Goal: Task Accomplishment & Management: Complete application form

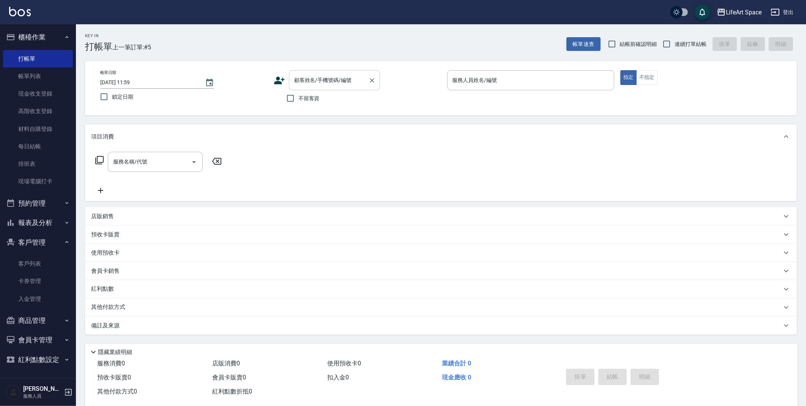
click at [300, 80] on div "顧客姓名/手機號碼/編號 顧客姓名/手機號碼/編號" at bounding box center [334, 80] width 91 height 20
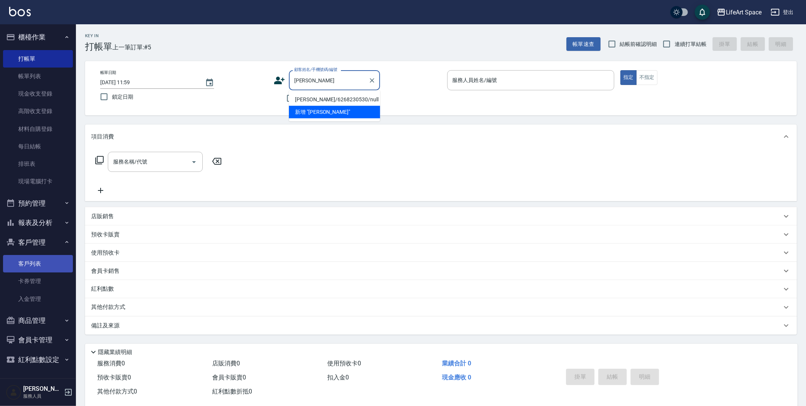
type input "[PERSON_NAME]"
click at [38, 261] on link "客戶列表" at bounding box center [38, 263] width 70 height 17
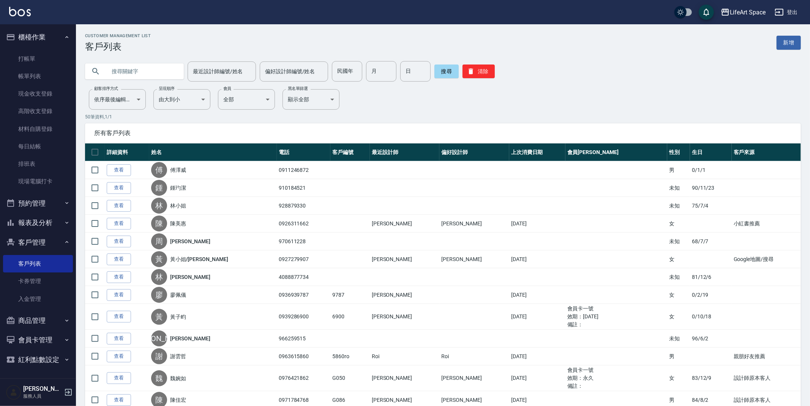
click at [114, 72] on input "text" at bounding box center [141, 71] width 71 height 21
type input "[PERSON_NAME]"
click at [440, 72] on button "搜尋" at bounding box center [447, 72] width 24 height 14
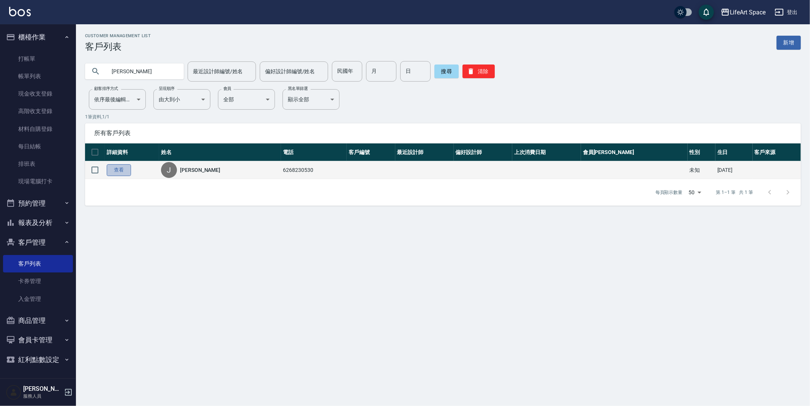
click at [115, 169] on link "查看" at bounding box center [119, 170] width 24 height 12
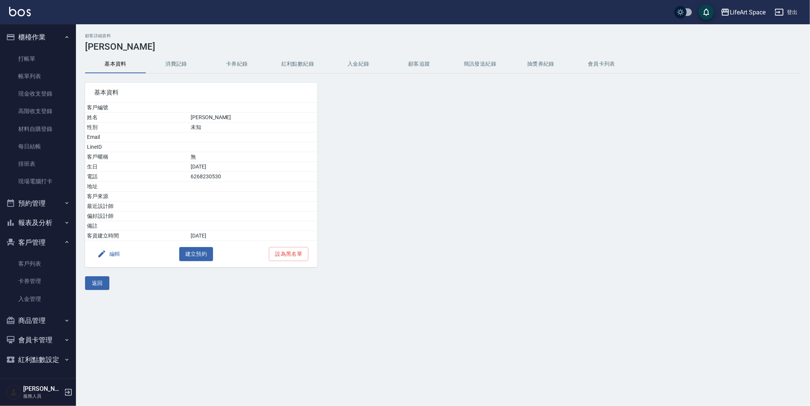
click at [182, 62] on button "消費記錄" at bounding box center [176, 64] width 61 height 18
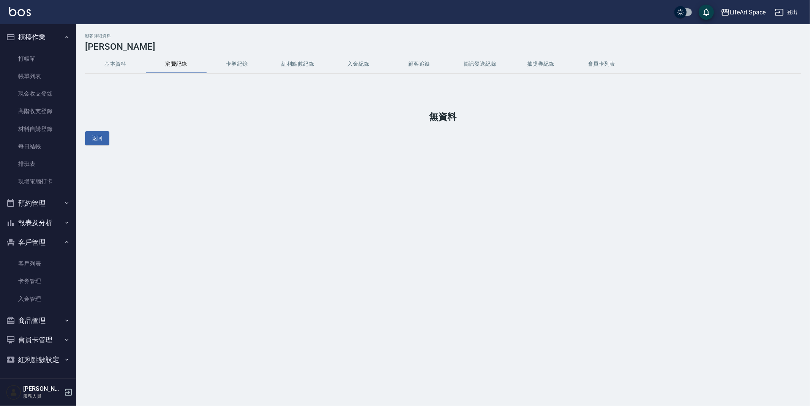
click at [123, 65] on button "基本資料" at bounding box center [115, 64] width 61 height 18
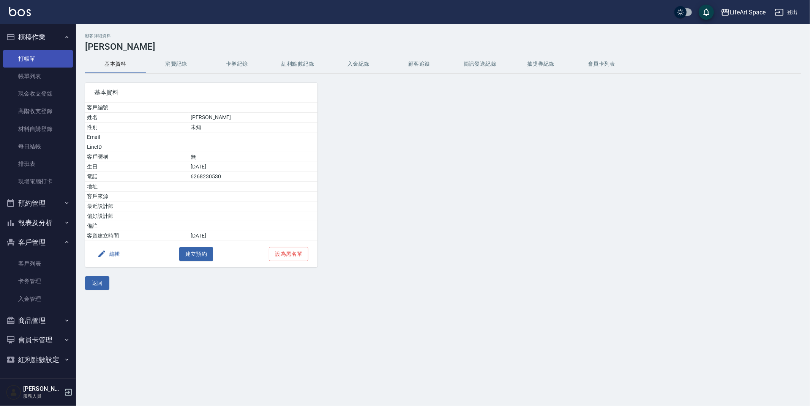
click at [23, 62] on link "打帳單" at bounding box center [38, 58] width 70 height 17
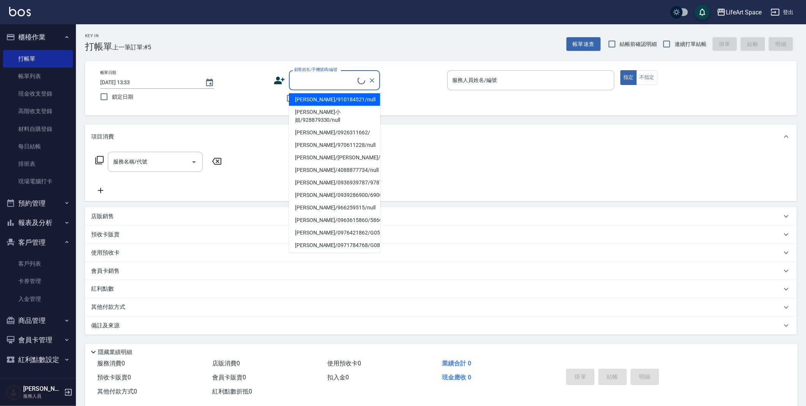
click at [324, 82] on input "顧客姓名/手機號碼/編號" at bounding box center [324, 80] width 65 height 13
click at [307, 78] on input "顧客姓名/手機號碼/編號" at bounding box center [328, 80] width 73 height 13
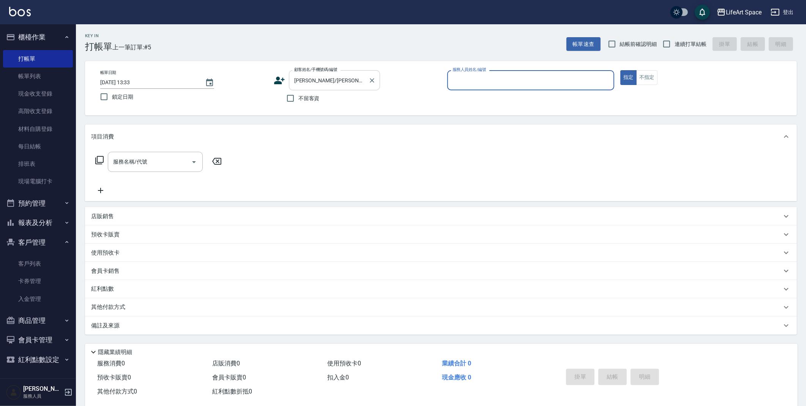
type input "[PERSON_NAME]/[PERSON_NAME]"
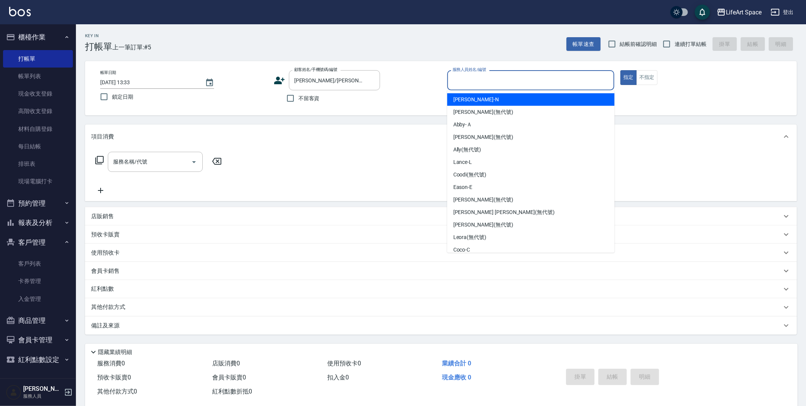
click at [455, 83] on input "服務人員姓名/編號" at bounding box center [531, 80] width 161 height 13
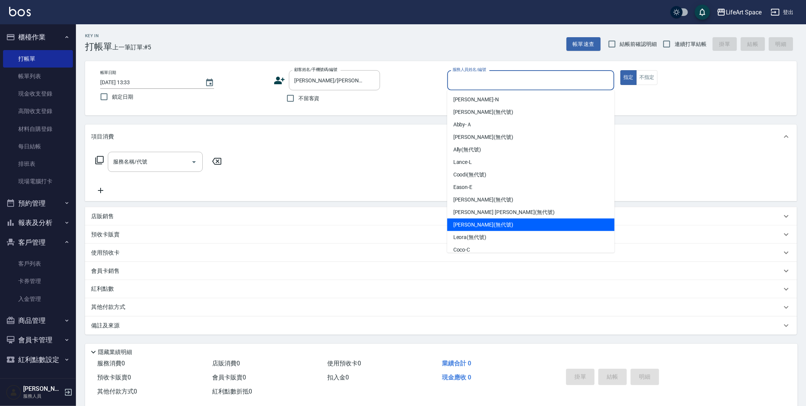
click at [475, 223] on span "[PERSON_NAME] (無代號)" at bounding box center [484, 225] width 60 height 8
type input "[PERSON_NAME](無代號)"
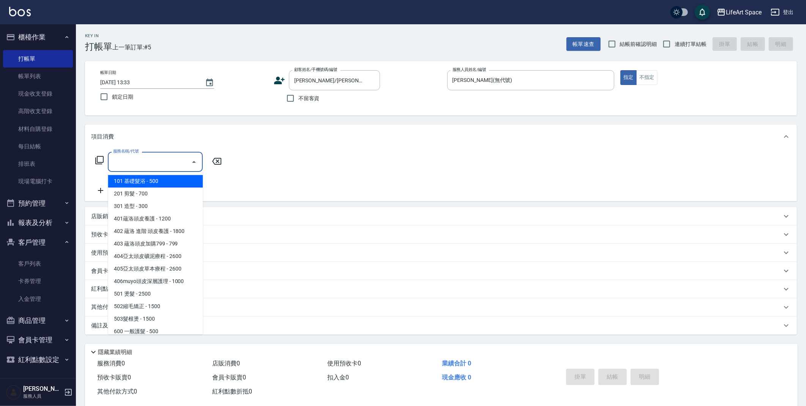
click at [124, 159] on input "服務名稱/代號" at bounding box center [149, 161] width 77 height 13
click at [142, 192] on span "201 剪髮 - 700" at bounding box center [155, 194] width 95 height 13
type input "201 剪髮(201)"
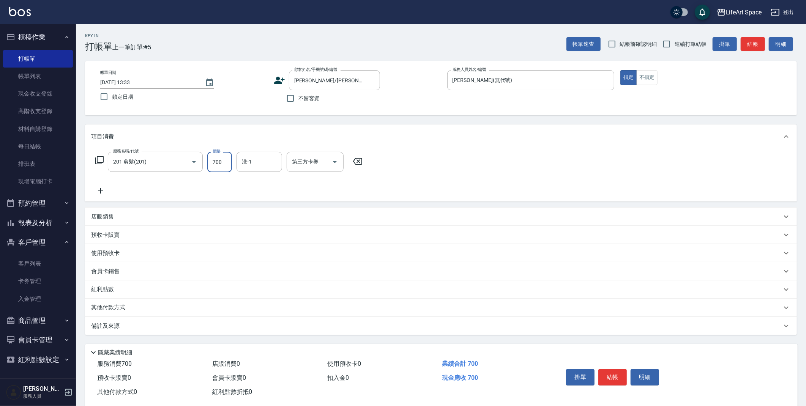
click at [219, 164] on input "700" at bounding box center [219, 162] width 25 height 21
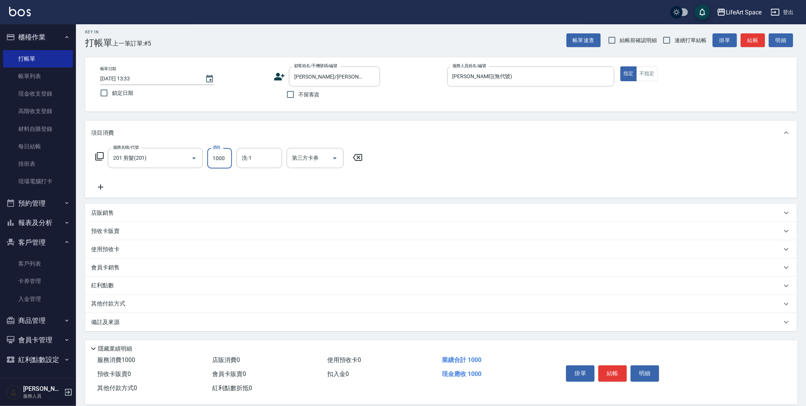
scroll to position [14, 0]
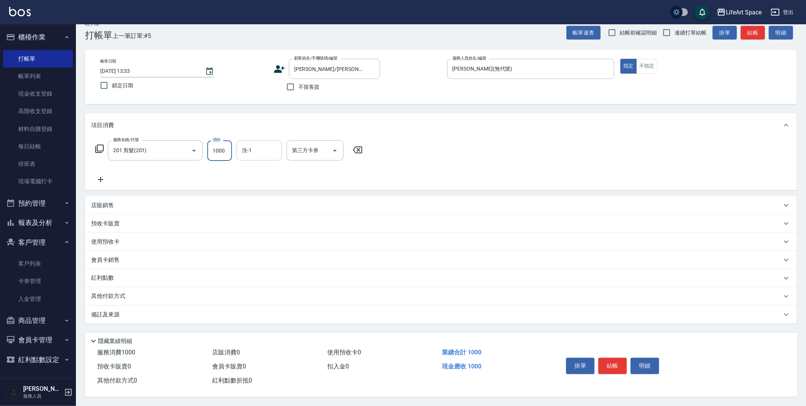
type input "1000"
click at [261, 153] on input "洗-1" at bounding box center [259, 150] width 39 height 13
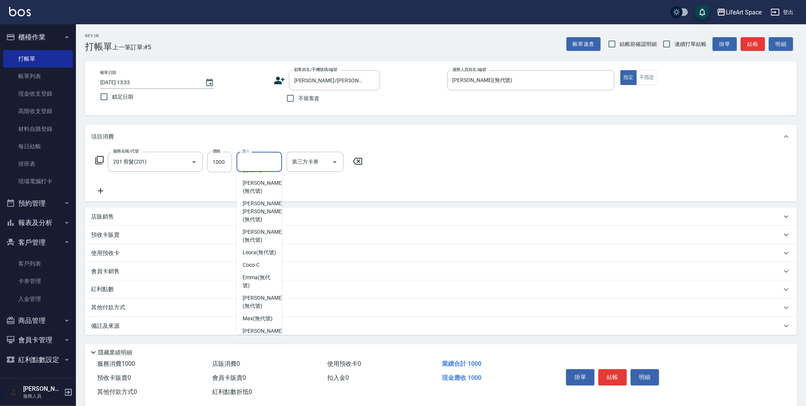
scroll to position [123, 0]
click at [262, 302] on span "[PERSON_NAME] (無代號)" at bounding box center [263, 302] width 40 height 16
type input "[PERSON_NAME](無代號)"
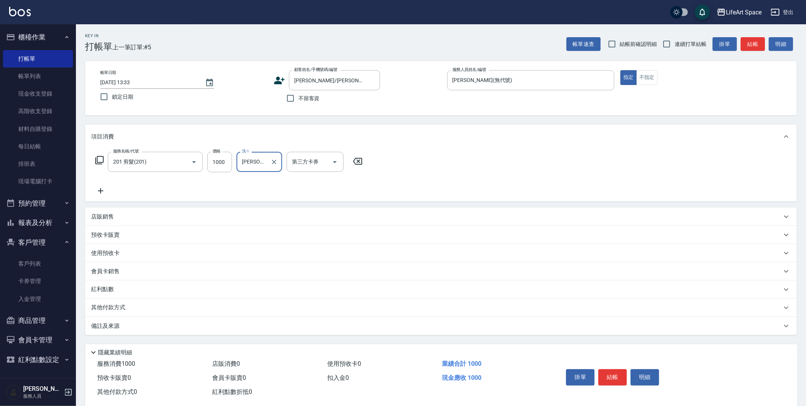
click at [124, 308] on p "其他付款方式" at bounding box center [110, 308] width 38 height 8
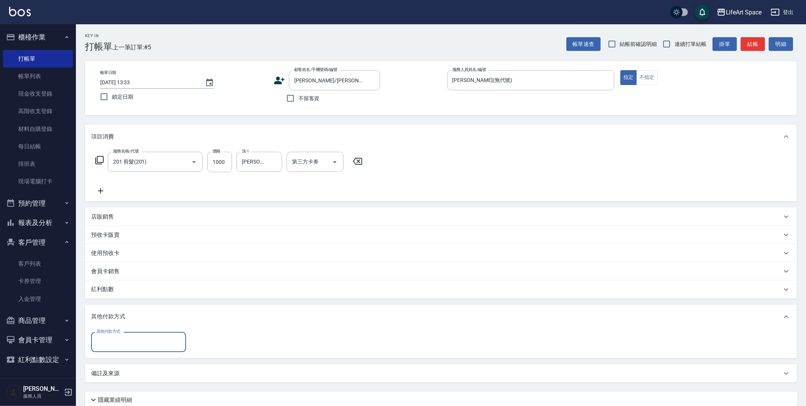
scroll to position [0, 0]
click at [152, 339] on input "其他付款方式" at bounding box center [139, 342] width 88 height 13
click at [141, 286] on span "轉帳" at bounding box center [138, 285] width 95 height 13
type input "轉帳"
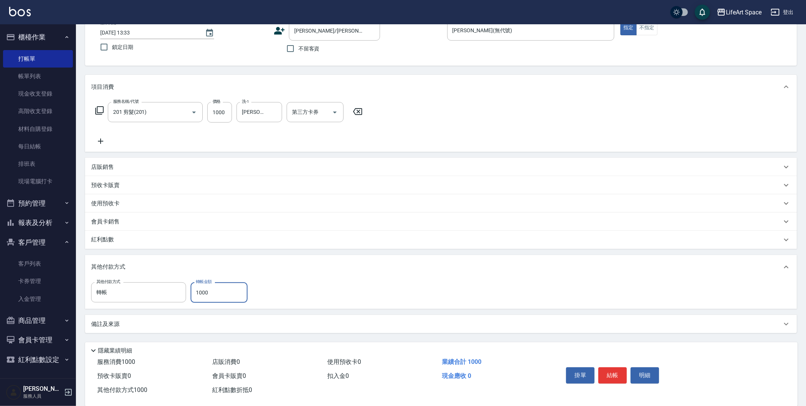
scroll to position [62, 0]
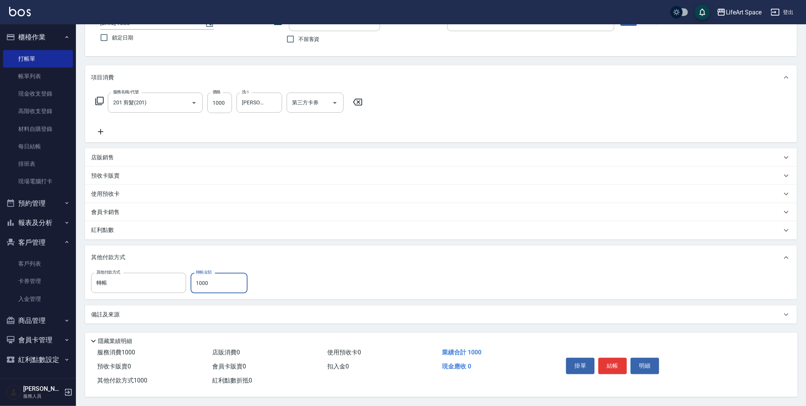
type input "1000"
click at [251, 315] on div "備註及來源" at bounding box center [436, 315] width 691 height 8
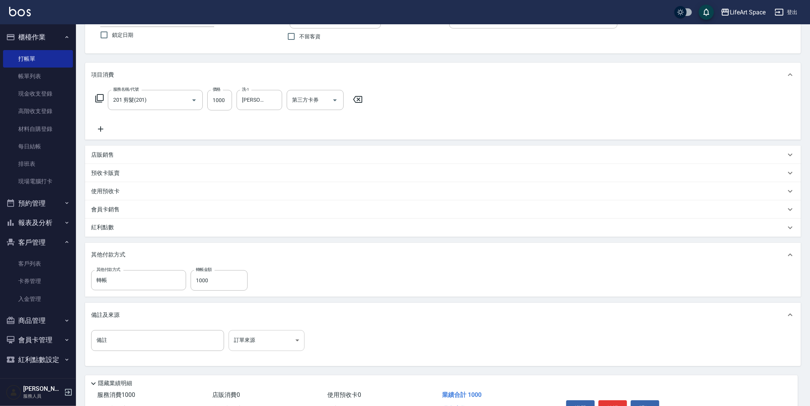
click at [261, 336] on body "LifeArt Space 登出 櫃檯作業 打帳單 帳單列表 現金收支登錄 高階收支登錄 材料自購登錄 每日結帳 排班表 現場電腦打卡 預約管理 預約管理 單…" at bounding box center [405, 193] width 810 height 511
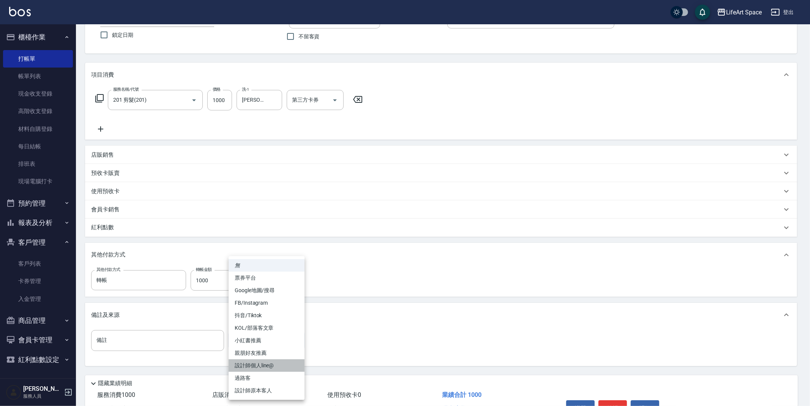
click at [281, 363] on li "設計師個人line@" at bounding box center [267, 366] width 76 height 13
type input "設計師個人line@"
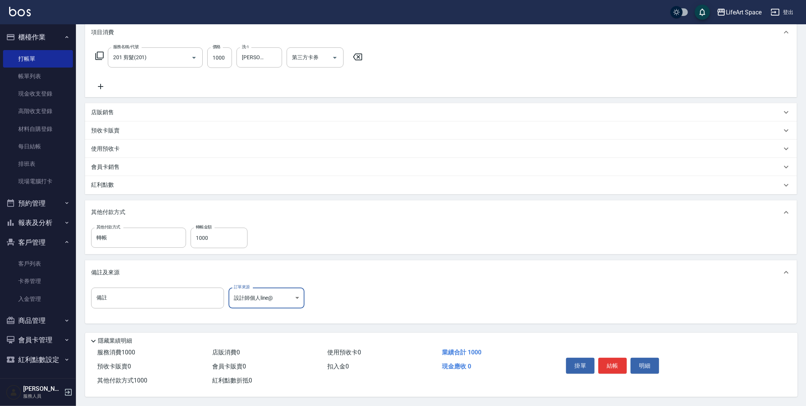
scroll to position [107, 0]
click at [615, 370] on button "結帳" at bounding box center [613, 366] width 28 height 16
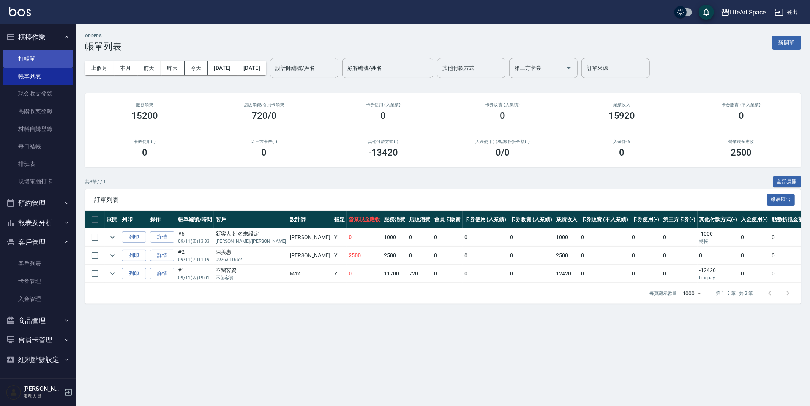
click at [37, 63] on link "打帳單" at bounding box center [38, 58] width 70 height 17
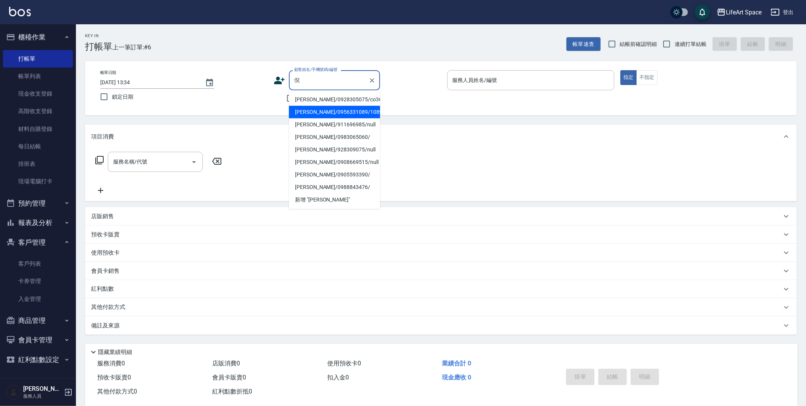
click at [321, 112] on li "[PERSON_NAME]/0956331089/1089" at bounding box center [334, 112] width 91 height 13
type input "[PERSON_NAME]/0956331089/1089"
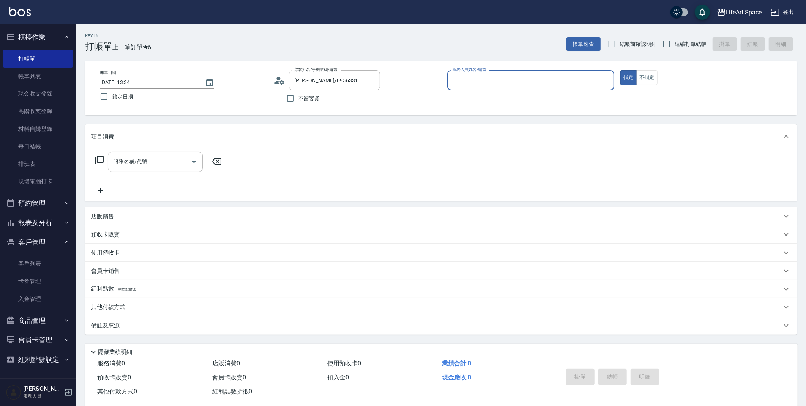
type input "[PERSON_NAME](無代號)"
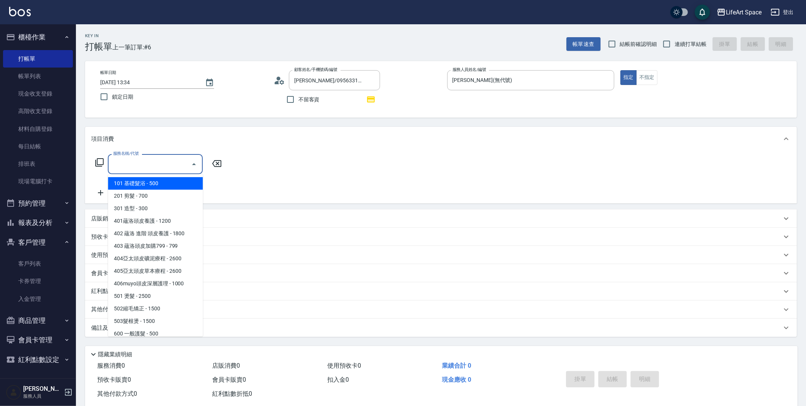
click at [117, 166] on input "服務名稱/代號" at bounding box center [149, 164] width 77 height 13
click at [133, 193] on span "201 剪髮 - 700" at bounding box center [155, 196] width 95 height 13
type input "201 剪髮(201)"
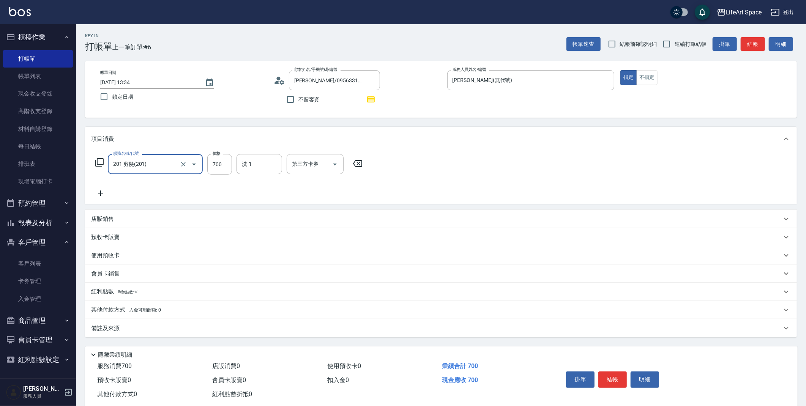
click at [102, 192] on icon at bounding box center [100, 193] width 19 height 9
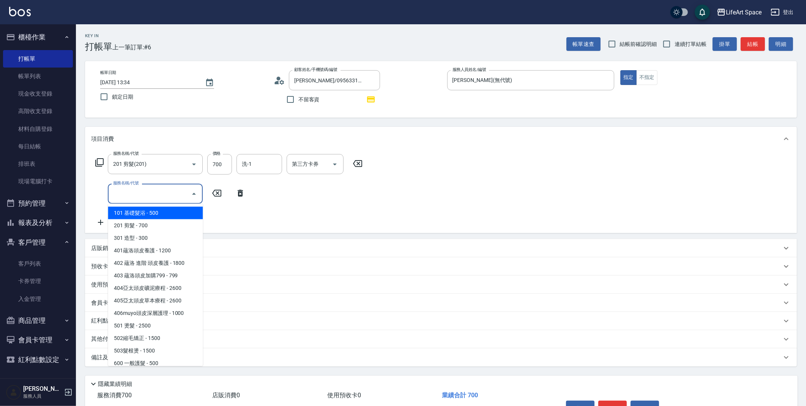
click at [130, 192] on input "服務名稱/代號" at bounding box center [149, 193] width 77 height 13
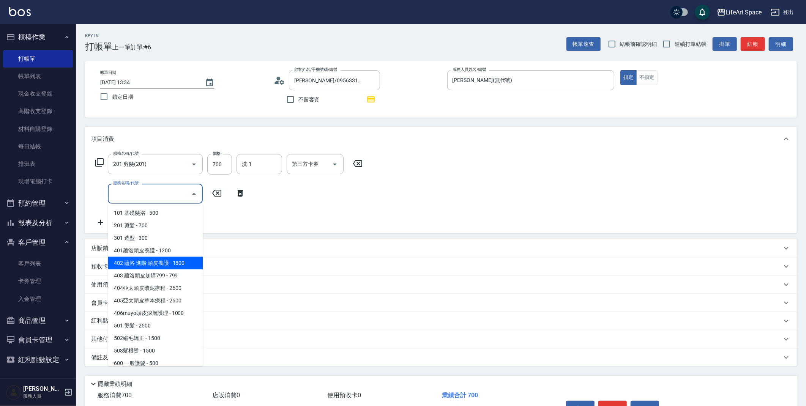
click at [165, 266] on span "402 蘊洛 進階 頭皮養護 - 1800" at bounding box center [155, 263] width 95 height 13
type input "402 蘊洛 進階 頭皮養護(402)"
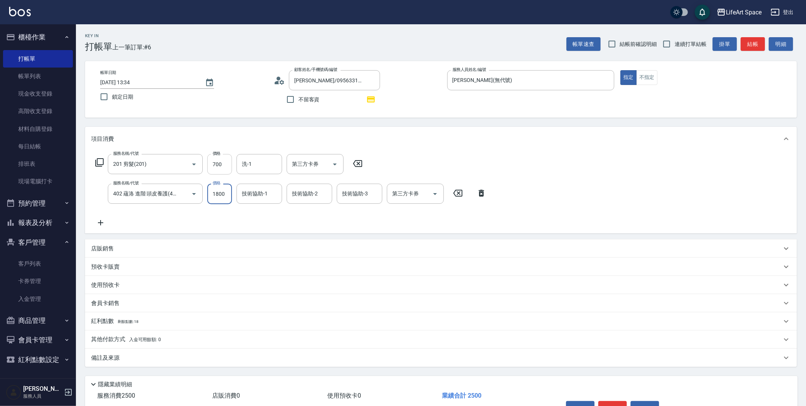
click at [219, 163] on input "700" at bounding box center [219, 164] width 25 height 21
click at [219, 162] on input "700" at bounding box center [219, 164] width 25 height 21
type input "1000"
click at [259, 198] on input "技術協助-1" at bounding box center [259, 193] width 39 height 13
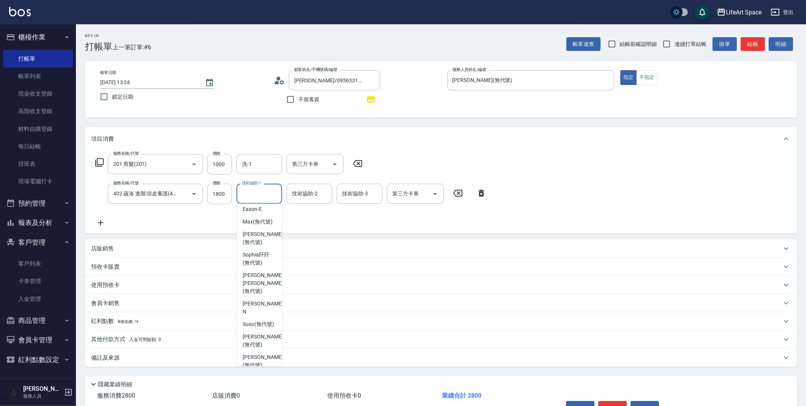
scroll to position [177, 0]
click at [260, 317] on span "[PERSON_NAME] (無代號)" at bounding box center [263, 325] width 40 height 16
type input "[PERSON_NAME](無代號)"
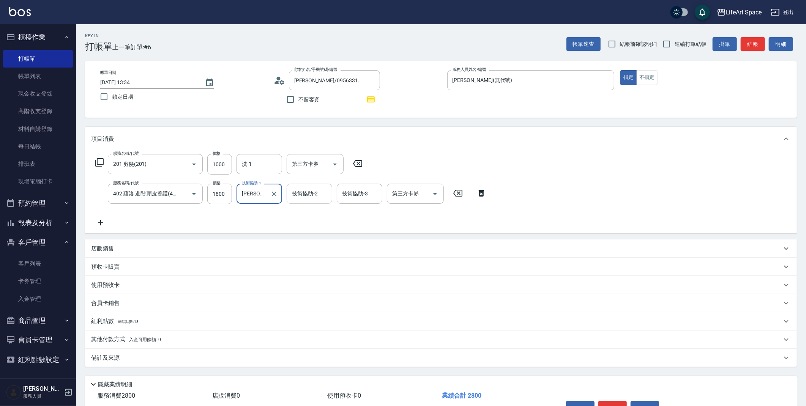
click at [303, 193] on input "技術協助-2" at bounding box center [309, 193] width 39 height 13
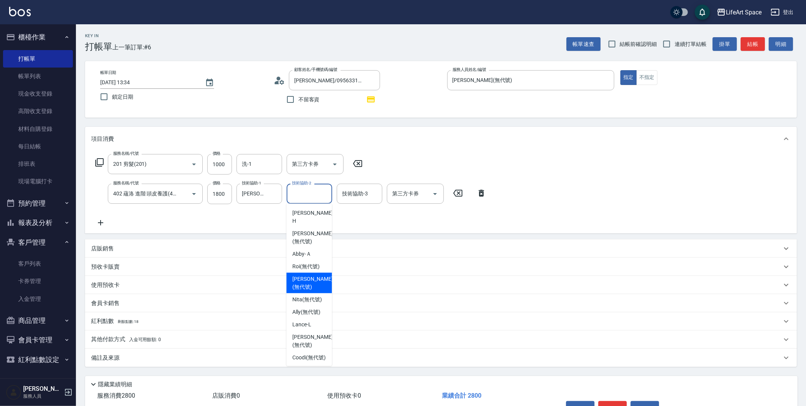
scroll to position [157, 0]
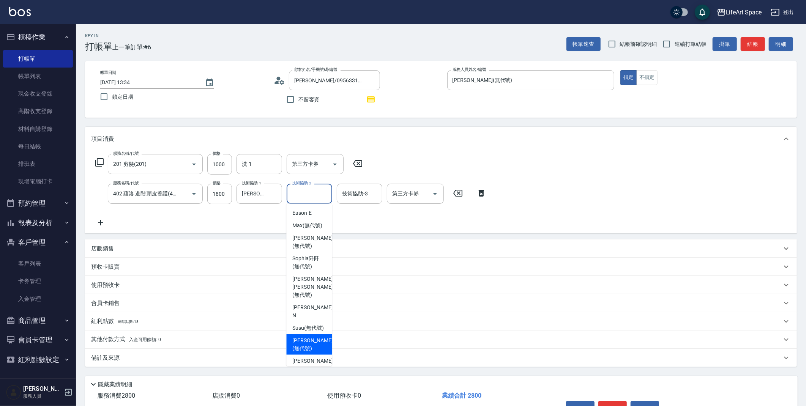
click at [313, 337] on span "[PERSON_NAME] (無代號)" at bounding box center [312, 345] width 40 height 16
type input "[PERSON_NAME](無代號)"
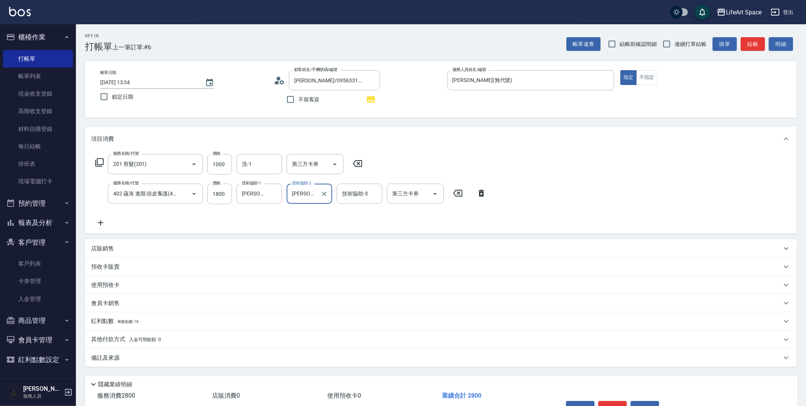
click at [148, 326] on div "紅利點數 剩餘點數: 18" at bounding box center [436, 322] width 691 height 8
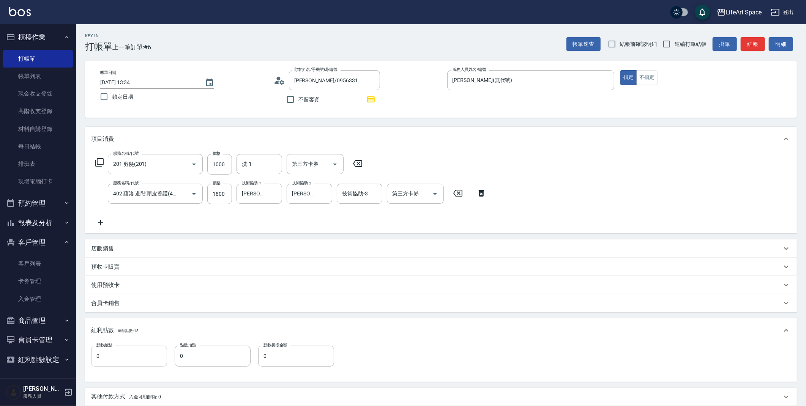
click at [120, 351] on input "0" at bounding box center [129, 356] width 76 height 21
click at [131, 362] on input "50" at bounding box center [129, 356] width 76 height 21
type input "5"
click at [107, 247] on p "店販銷售" at bounding box center [102, 249] width 23 height 8
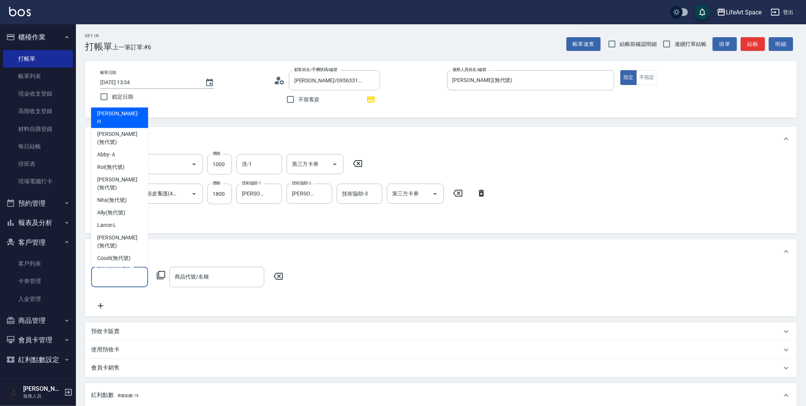
click at [112, 272] on input "服務人員姓名/編號" at bounding box center [120, 276] width 50 height 13
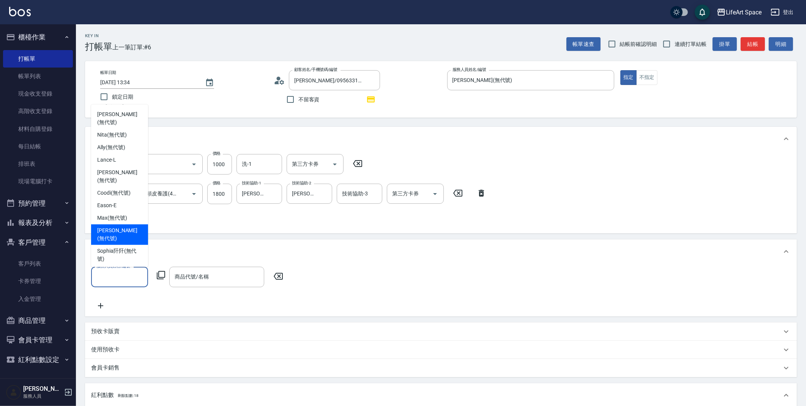
scroll to position [43, 0]
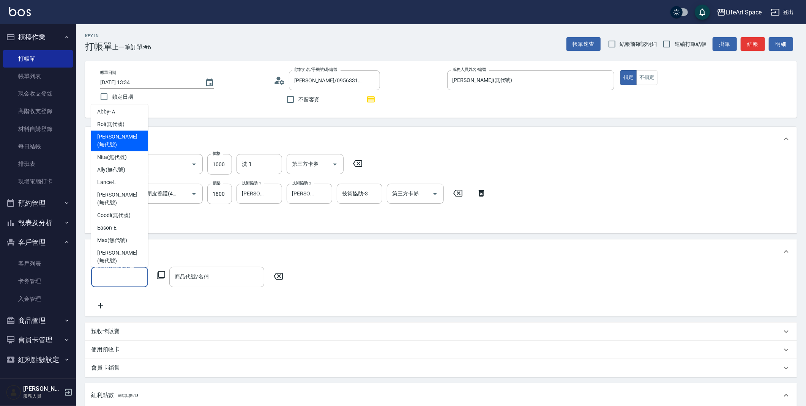
click at [120, 133] on span "[PERSON_NAME] (無代號)" at bounding box center [119, 141] width 45 height 16
type input "[PERSON_NAME](無代號)"
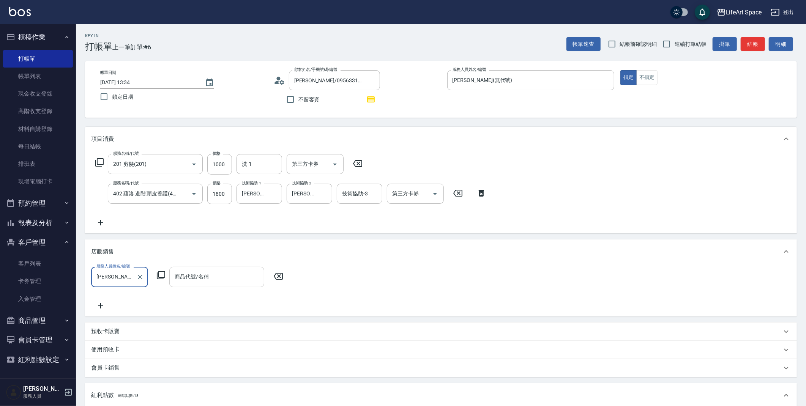
click at [194, 278] on input "商品代號/名稱" at bounding box center [217, 276] width 88 height 13
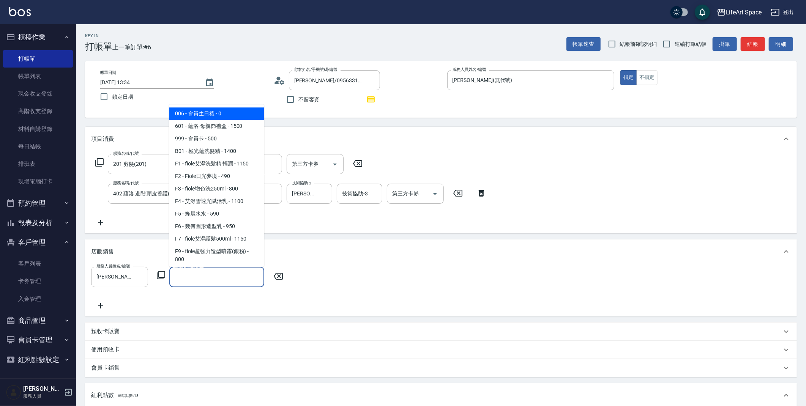
click at [212, 112] on span "006 - 會員生日禮 - 0" at bounding box center [216, 113] width 95 height 13
type input "會員生日禮"
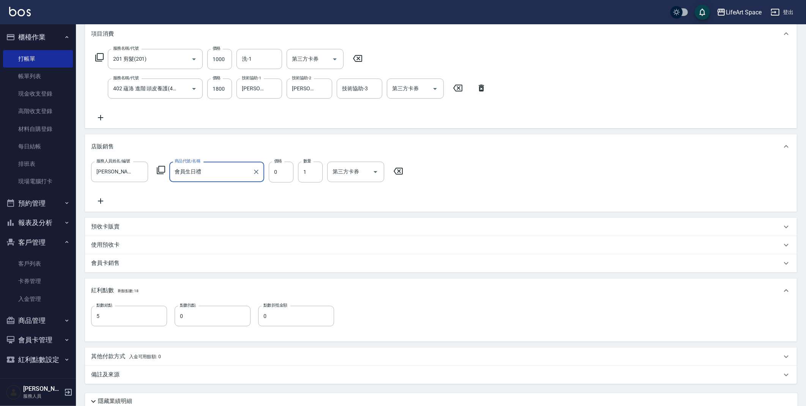
scroll to position [156, 0]
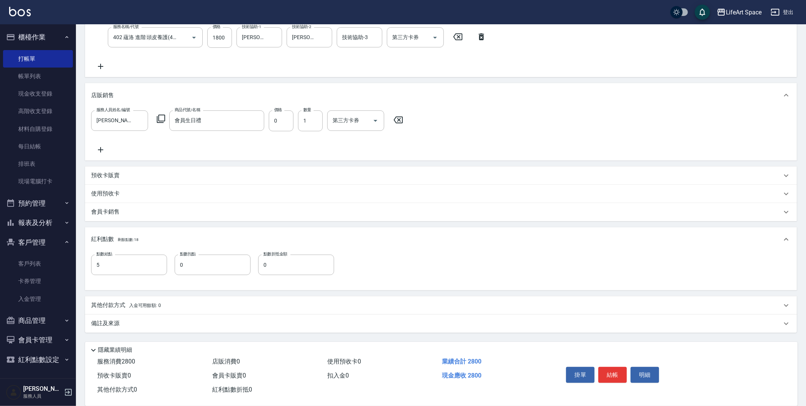
click at [171, 326] on div "備註及來源" at bounding box center [436, 324] width 691 height 8
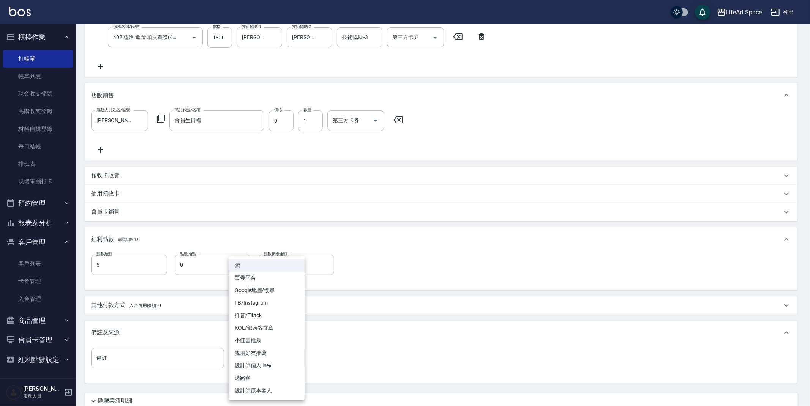
click at [259, 361] on body "LifeArt Space 登出 櫃檯作業 打帳單 帳單列表 現金收支登錄 高階收支登錄 材料自購登錄 每日結帳 排班表 現場電腦打卡 預約管理 預約管理 單…" at bounding box center [405, 155] width 810 height 623
click at [271, 368] on li "設計師個人line@" at bounding box center [267, 366] width 76 height 13
type input "設計師個人line@"
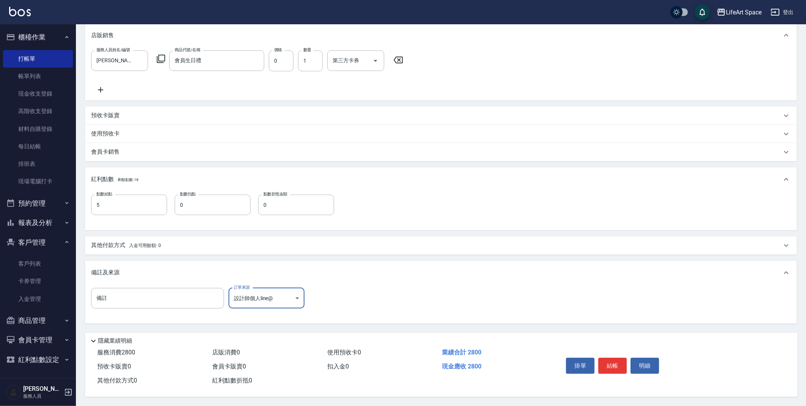
scroll to position [219, 0]
click at [612, 366] on button "結帳" at bounding box center [613, 366] width 28 height 16
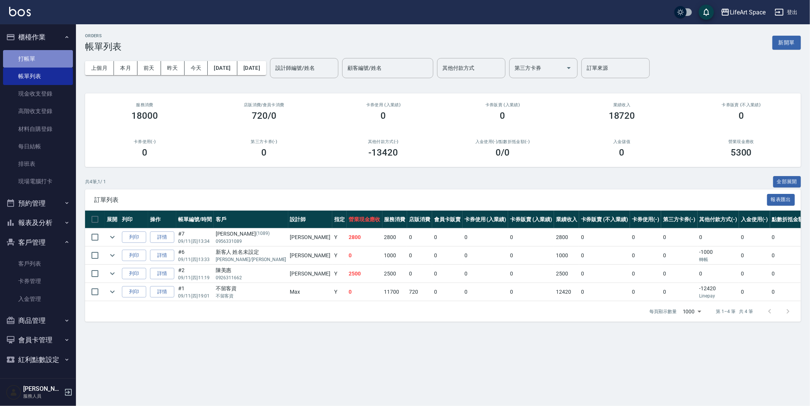
click at [46, 57] on link "打帳單" at bounding box center [38, 58] width 70 height 17
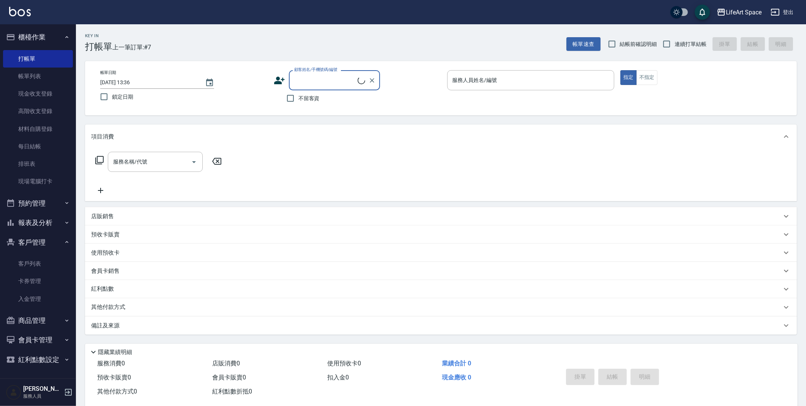
click at [321, 82] on input "顧客姓名/手機號碼/編號" at bounding box center [324, 80] width 65 height 13
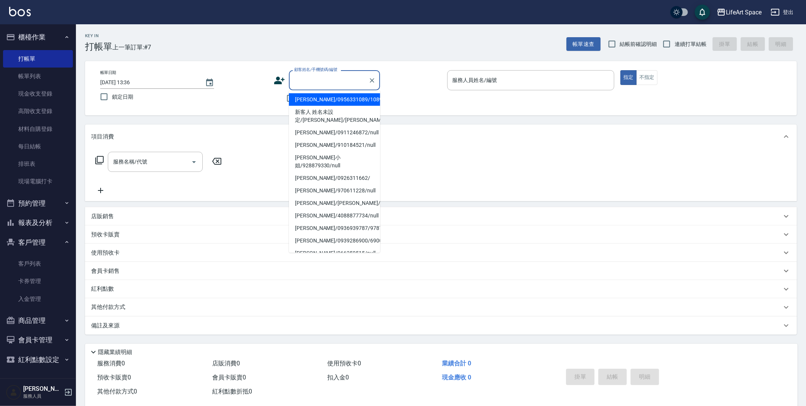
click at [321, 82] on input "顧客姓名/手機號碼/編號" at bounding box center [328, 80] width 73 height 13
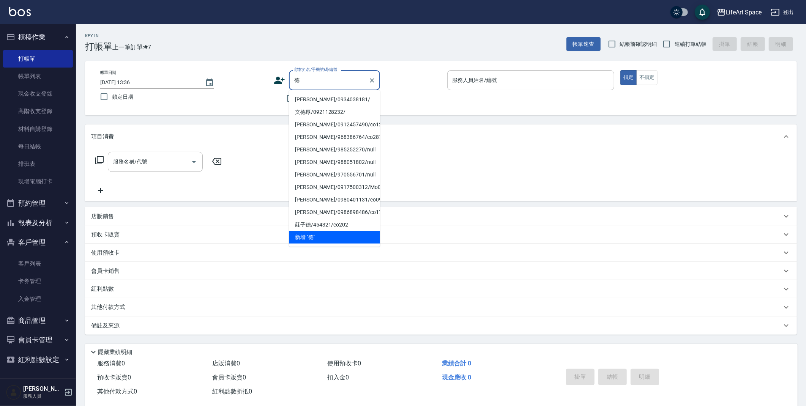
click at [325, 99] on li "[PERSON_NAME]/0934038181/" at bounding box center [334, 99] width 91 height 13
type input "[PERSON_NAME]/0934038181/"
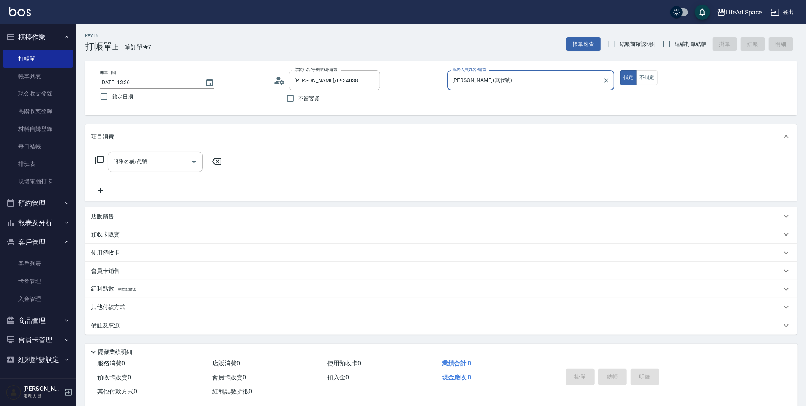
type input "[PERSON_NAME](無代號)"
click at [180, 160] on input "服務名稱/代號" at bounding box center [149, 161] width 77 height 13
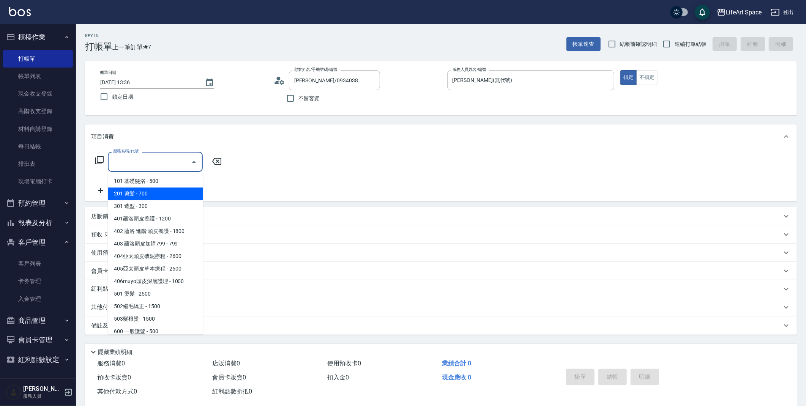
click at [167, 190] on span "201 剪髮 - 700" at bounding box center [155, 194] width 95 height 13
type input "201 剪髮(201)"
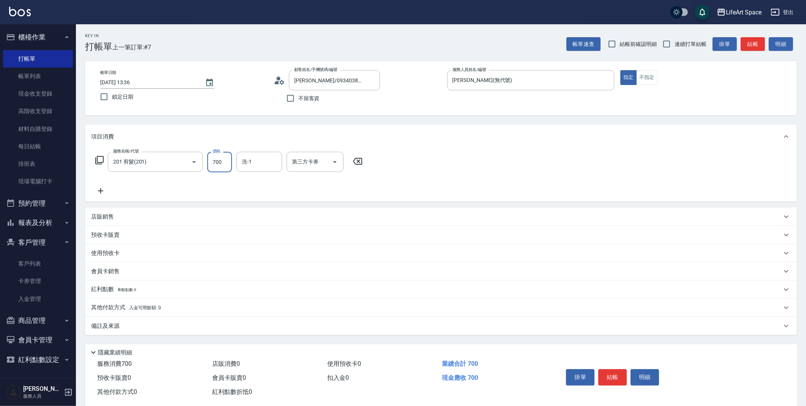
click at [220, 158] on input "700" at bounding box center [219, 162] width 25 height 21
click at [223, 161] on input "700" at bounding box center [219, 162] width 25 height 21
type input "1000"
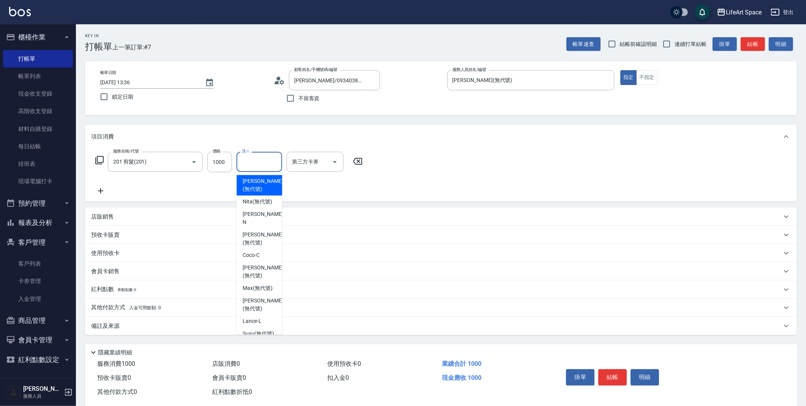
click at [252, 165] on input "洗-1" at bounding box center [259, 161] width 39 height 13
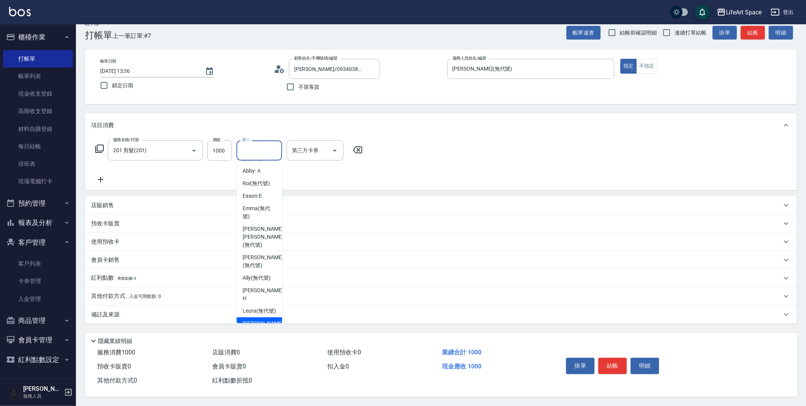
scroll to position [60, 0]
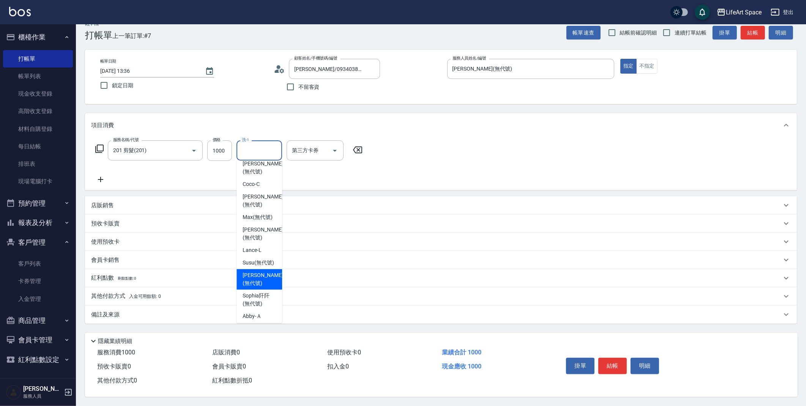
click at [263, 275] on span "[PERSON_NAME] (無代號)" at bounding box center [263, 280] width 40 height 16
type input "[PERSON_NAME](無代號)"
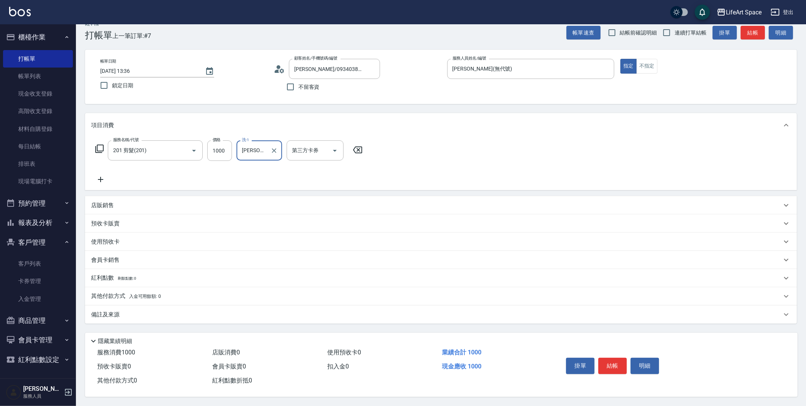
click at [167, 306] on div "備註及來源" at bounding box center [441, 315] width 712 height 18
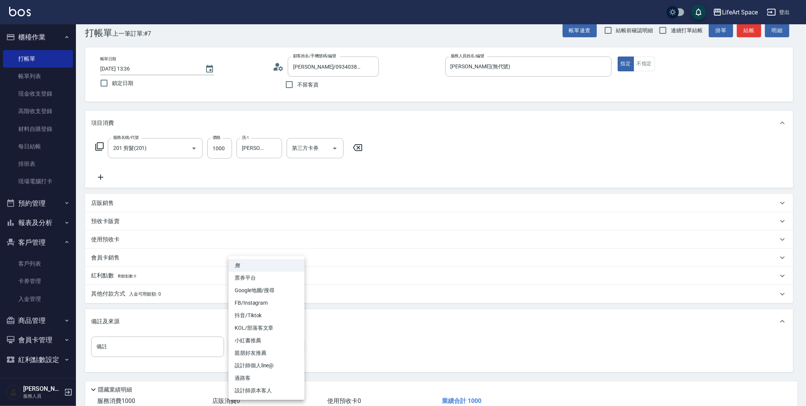
click at [270, 343] on body "LifeArt Space 登出 櫃檯作業 打帳單 帳單列表 現金收支登錄 高階收支登錄 材料自購登錄 每日結帳 排班表 現場電腦打卡 預約管理 預約管理 單…" at bounding box center [403, 220] width 806 height 469
click at [285, 392] on li "設計師原本客人" at bounding box center [267, 391] width 76 height 13
type input "設計師原本客人"
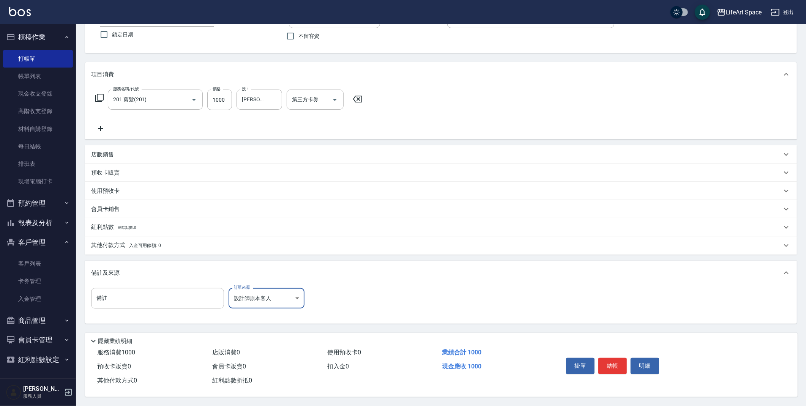
scroll to position [65, 0]
click at [622, 365] on button "結帳" at bounding box center [613, 366] width 28 height 16
